Goal: Task Accomplishment & Management: Manage account settings

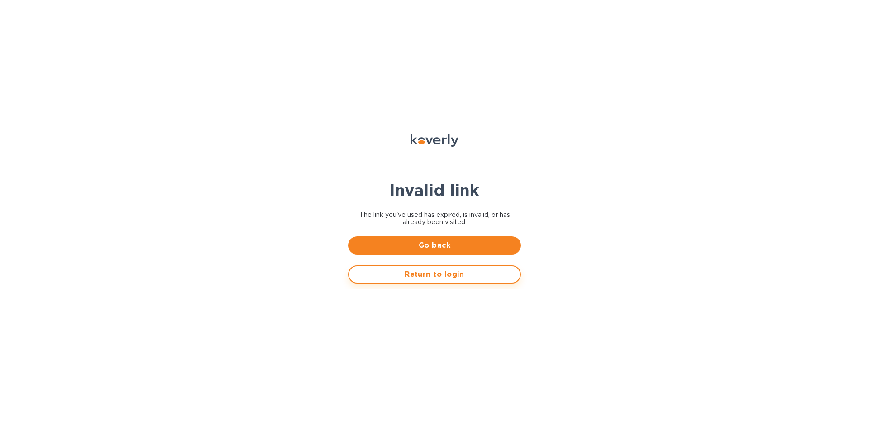
click at [444, 273] on span "Return to login" at bounding box center [434, 274] width 157 height 11
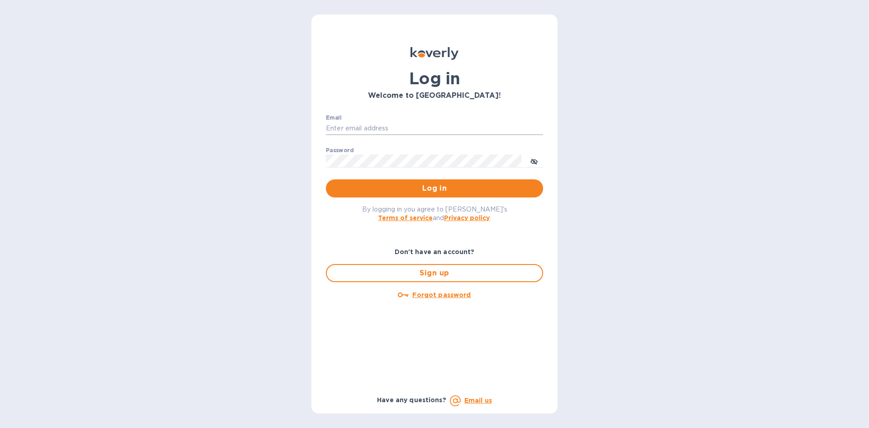
click at [411, 132] on input "Email" at bounding box center [434, 129] width 217 height 14
type input "[PERSON_NAME][EMAIL_ADDRESS][DOMAIN_NAME]"
click at [336, 239] on div "Don't have an account? Sign up Forgot password Have any questions? Email us" at bounding box center [434, 318] width 225 height 170
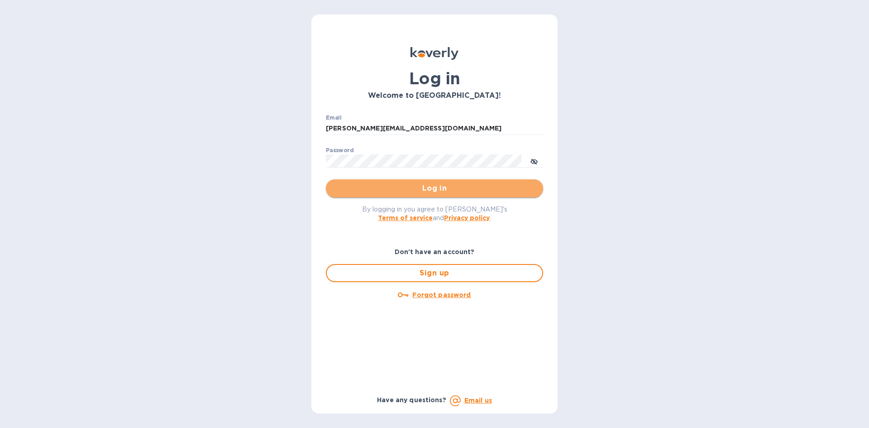
click at [488, 189] on span "Log in" at bounding box center [434, 188] width 203 height 11
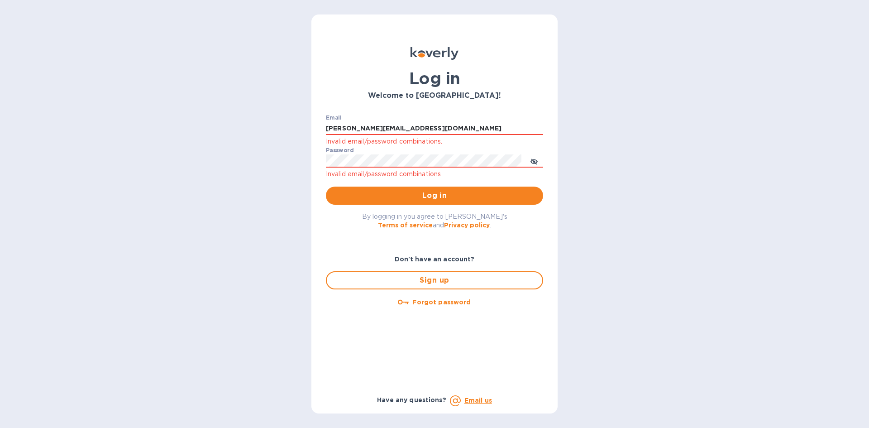
click at [449, 303] on u "Forgot password" at bounding box center [442, 301] width 58 height 7
